Goal: Transaction & Acquisition: Purchase product/service

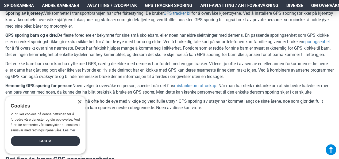
scroll to position [636, 0]
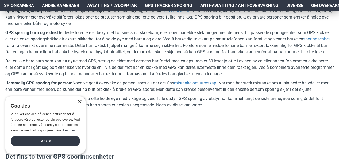
click at [79, 102] on div "×" at bounding box center [80, 102] width 4 height 4
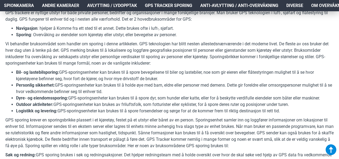
scroll to position [504, 0]
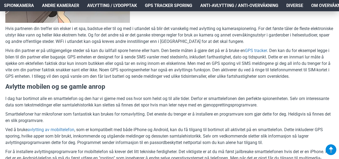
scroll to position [1393, 0]
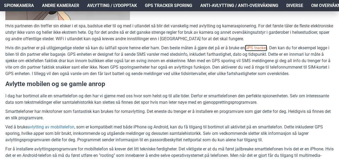
click at [265, 51] on link "GPS tracker" at bounding box center [256, 48] width 22 height 6
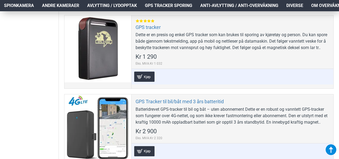
scroll to position [391, 0]
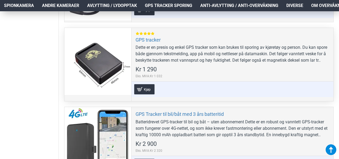
click at [143, 43] on div "GPS tracker Dette er en presis og enkel GPS tracker som kan brukes til sporing …" at bounding box center [232, 64] width 202 height 73
click at [148, 39] on link "GPS tracker" at bounding box center [148, 40] width 25 height 6
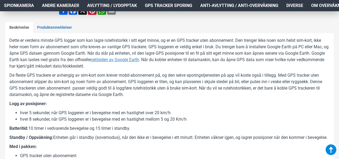
scroll to position [251, 0]
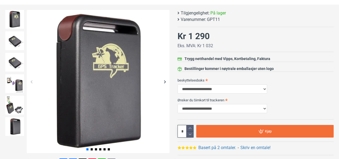
scroll to position [99, 0]
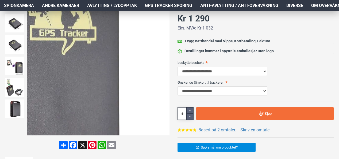
click at [166, 67] on div "Next slide" at bounding box center [164, 63] width 9 height 9
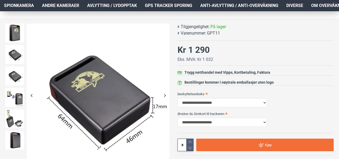
scroll to position [67, 0]
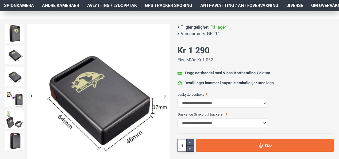
click at [222, 104] on select "**********" at bounding box center [223, 102] width 90 height 9
select select "***"
click at [178, 98] on select "**********" at bounding box center [223, 102] width 90 height 9
click at [228, 123] on select "**********" at bounding box center [223, 122] width 90 height 9
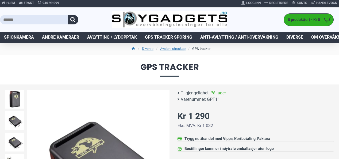
scroll to position [0, 0]
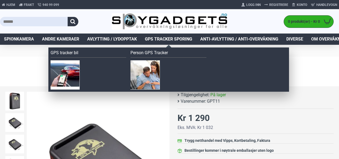
click at [158, 38] on span "GPS Tracker Sporing" at bounding box center [168, 39] width 47 height 6
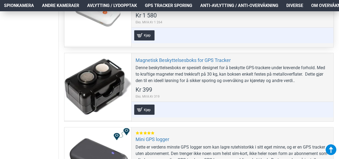
scroll to position [535, 0]
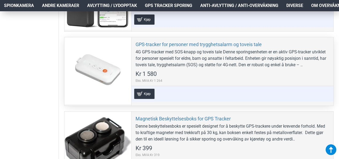
click at [211, 49] on div "4G GPS-tracker med SOS-knapp og toveis tale Denne sporingsenheten er en aktiv G…" at bounding box center [233, 58] width 194 height 19
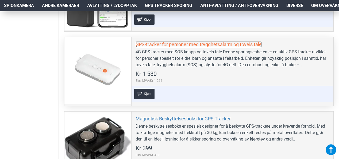
click at [208, 41] on link "GPS-tracker for personer med trygghetsalarm og toveis tale" at bounding box center [199, 44] width 126 height 6
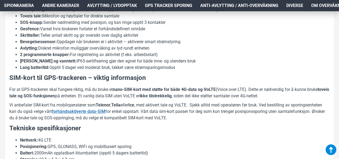
scroll to position [455, 0]
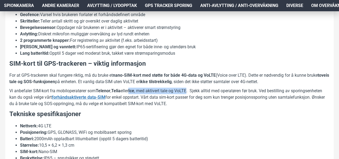
drag, startPoint x: 191, startPoint y: 90, endPoint x: 134, endPoint y: 88, distance: 56.8
click at [134, 88] on p "Vi anbefaler SIM-kort fra mobiloperatører som Telenor , Telia eller Ice , med a…" at bounding box center [169, 96] width 321 height 19
copy p "Ice , med aktivert tale og VoLTE"
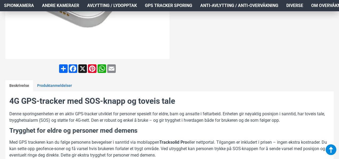
scroll to position [214, 0]
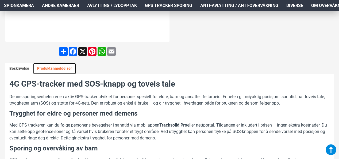
click at [58, 68] on link "Produktanmeldelser" at bounding box center [54, 68] width 43 height 11
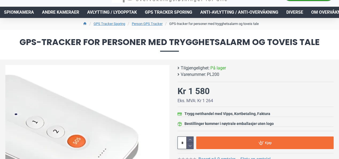
scroll to position [0, 0]
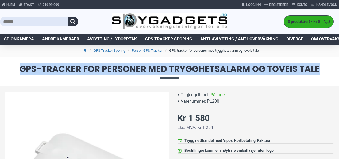
drag, startPoint x: 320, startPoint y: 66, endPoint x: 20, endPoint y: 71, distance: 300.3
click at [20, 71] on span "GPS-tracker for personer med trygghetsalarm og toveis tale" at bounding box center [169, 71] width 329 height 14
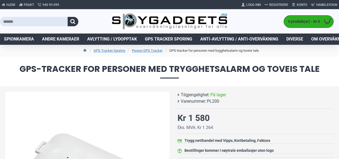
click at [256, 95] on li "Tilgjengelighet: På lager" at bounding box center [255, 95] width 154 height 6
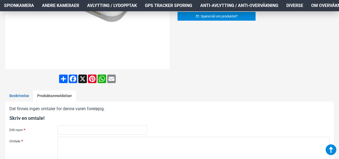
scroll to position [187, 0]
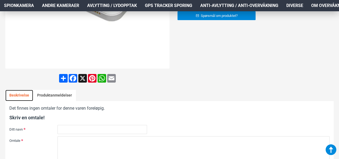
click at [15, 91] on link "Beskrivelse" at bounding box center [19, 95] width 28 height 11
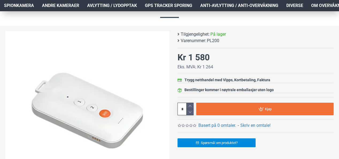
scroll to position [54, 0]
